Goal: Task Accomplishment & Management: Manage account settings

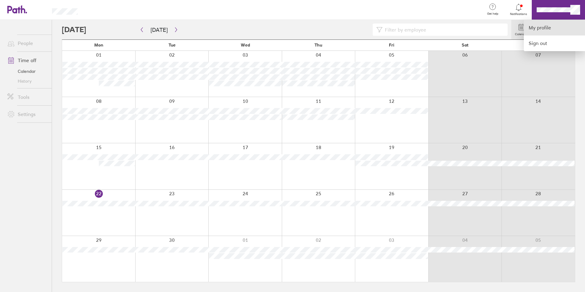
click at [561, 32] on link "My profile" at bounding box center [554, 28] width 61 height 16
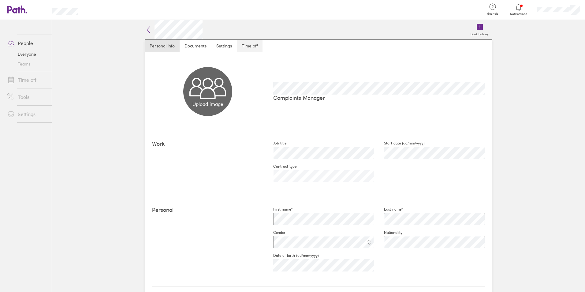
click at [257, 46] on link "Time off" at bounding box center [250, 46] width 26 height 12
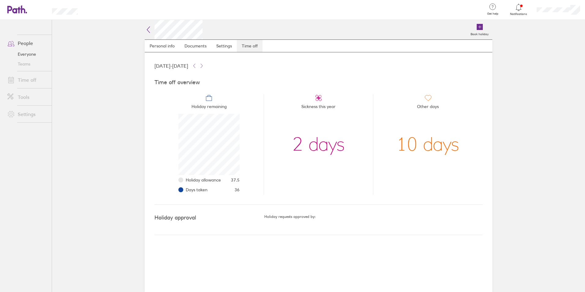
scroll to position [61, 61]
